Goal: Entertainment & Leisure: Consume media (video, audio)

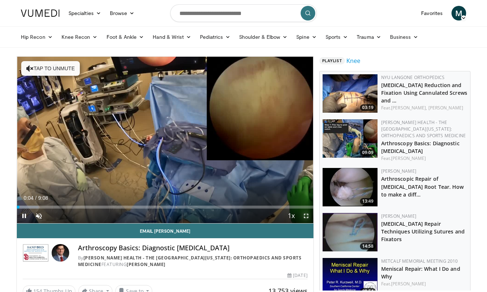
click at [306, 216] on span "Video Player" at bounding box center [306, 216] width 15 height 15
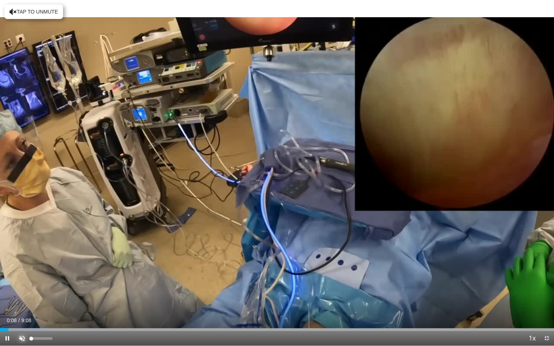
click at [25, 292] on span "Video Player" at bounding box center [22, 338] width 15 height 15
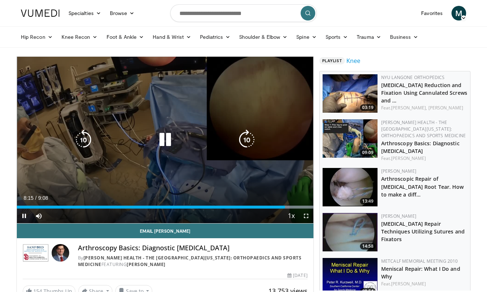
click at [173, 181] on div "10 seconds Tap to unmute" at bounding box center [165, 140] width 297 height 167
